Goal: Information Seeking & Learning: Learn about a topic

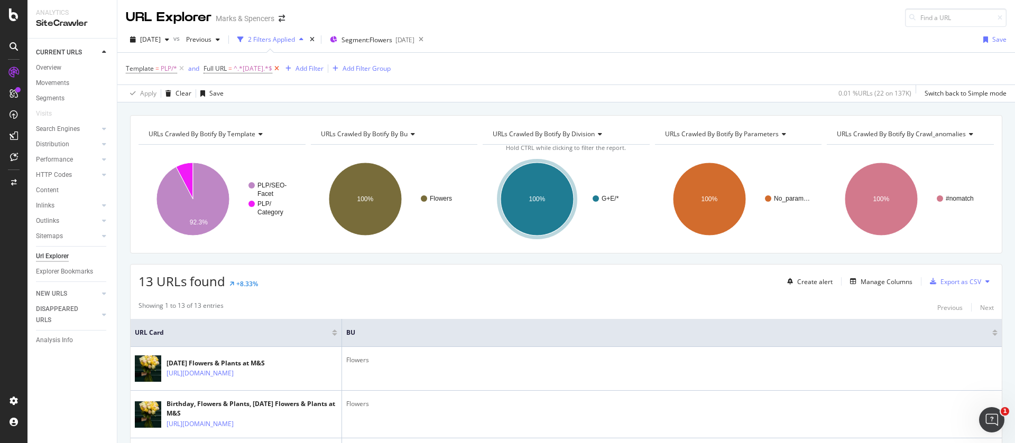
click at [275, 68] on icon at bounding box center [276, 68] width 9 height 11
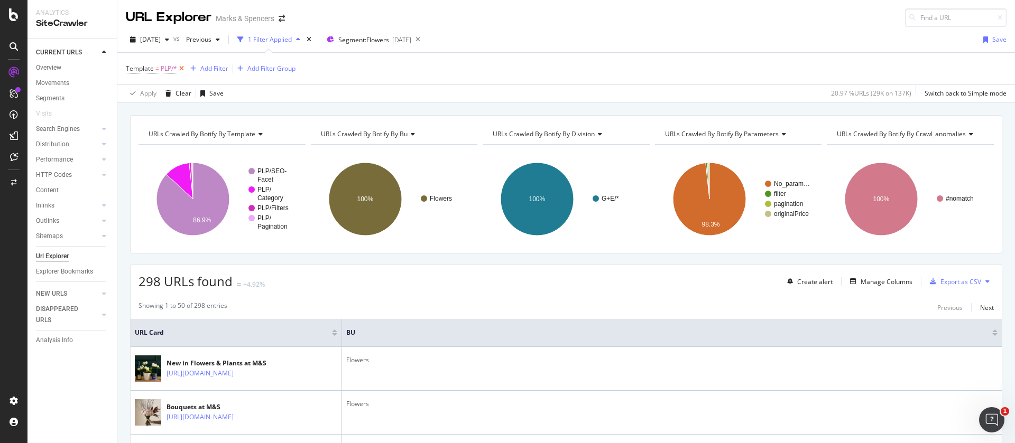
click at [181, 68] on icon at bounding box center [181, 68] width 9 height 11
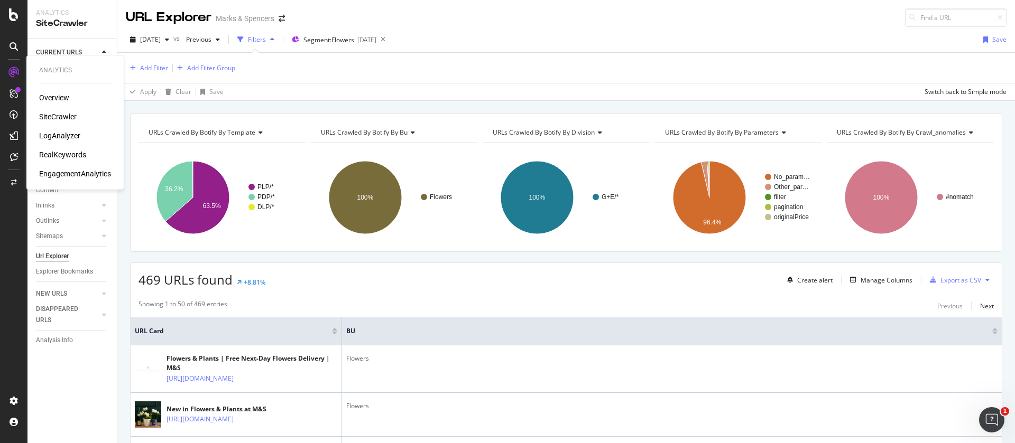
click at [66, 155] on div "RealKeywords" at bounding box center [62, 155] width 47 height 11
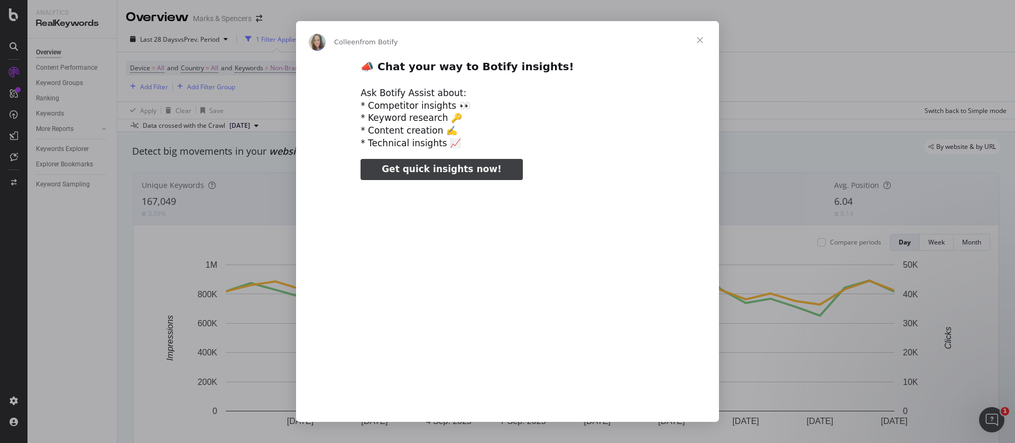
type input "3296666"
click at [699, 35] on span "Close" at bounding box center [700, 40] width 38 height 38
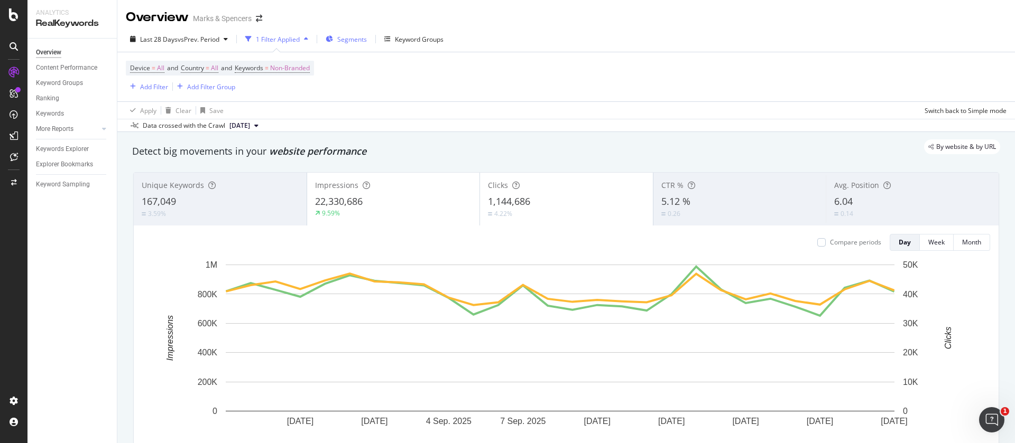
click at [366, 34] on div "Segments" at bounding box center [346, 39] width 41 height 16
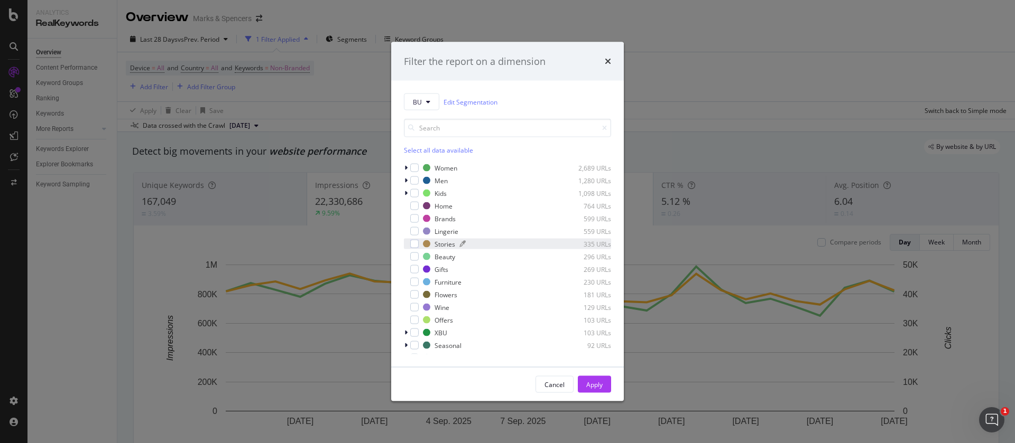
scroll to position [72, 0]
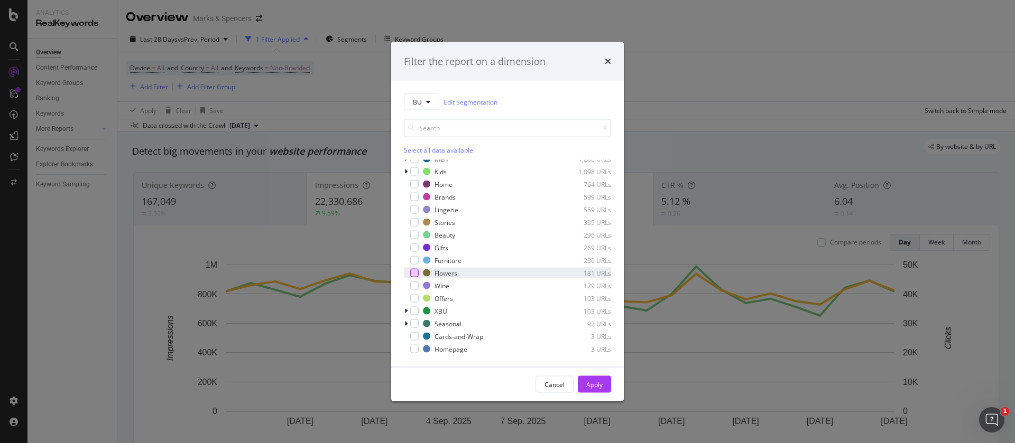
click at [414, 273] on div "modal" at bounding box center [414, 273] width 8 height 8
click at [599, 391] on div "Apply" at bounding box center [594, 385] width 16 height 16
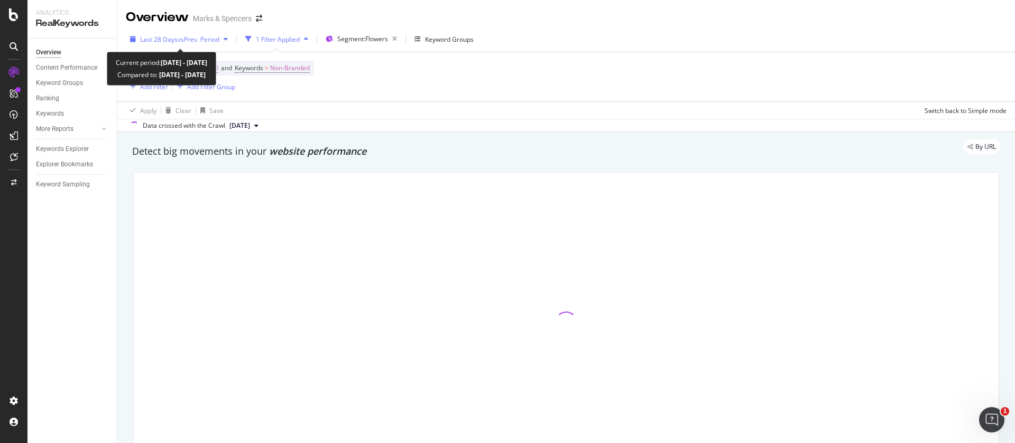
click at [165, 42] on span "Last 28 Days" at bounding box center [159, 39] width 38 height 9
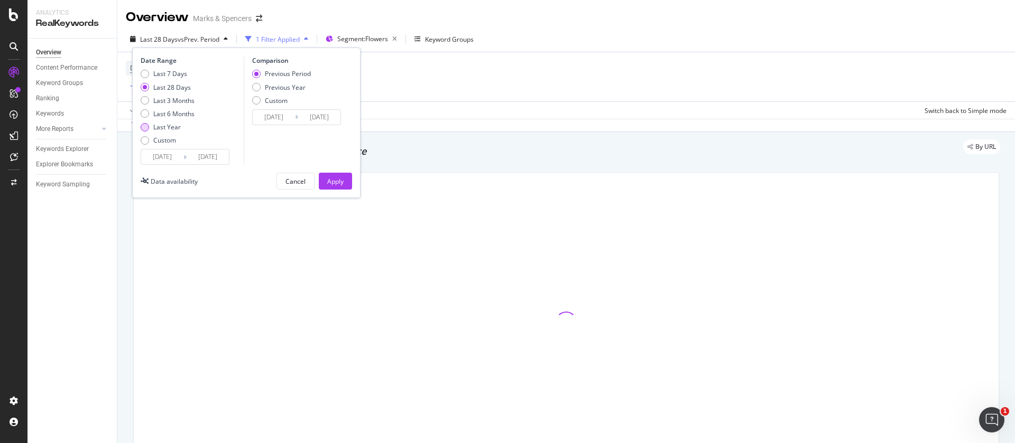
click at [162, 130] on div "Last Year" at bounding box center [166, 127] width 27 height 9
type input "[DATE]"
click at [330, 180] on div "Apply" at bounding box center [335, 181] width 16 height 9
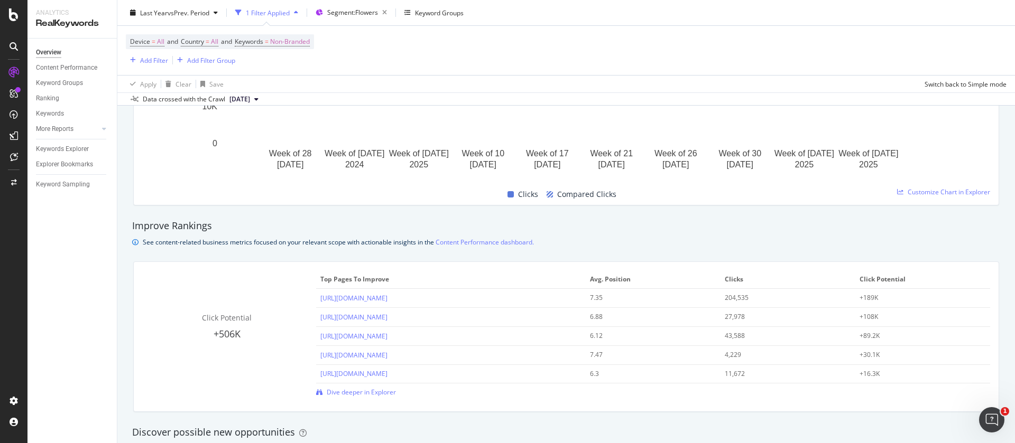
scroll to position [476, 0]
